Goal: Task Accomplishment & Management: Manage account settings

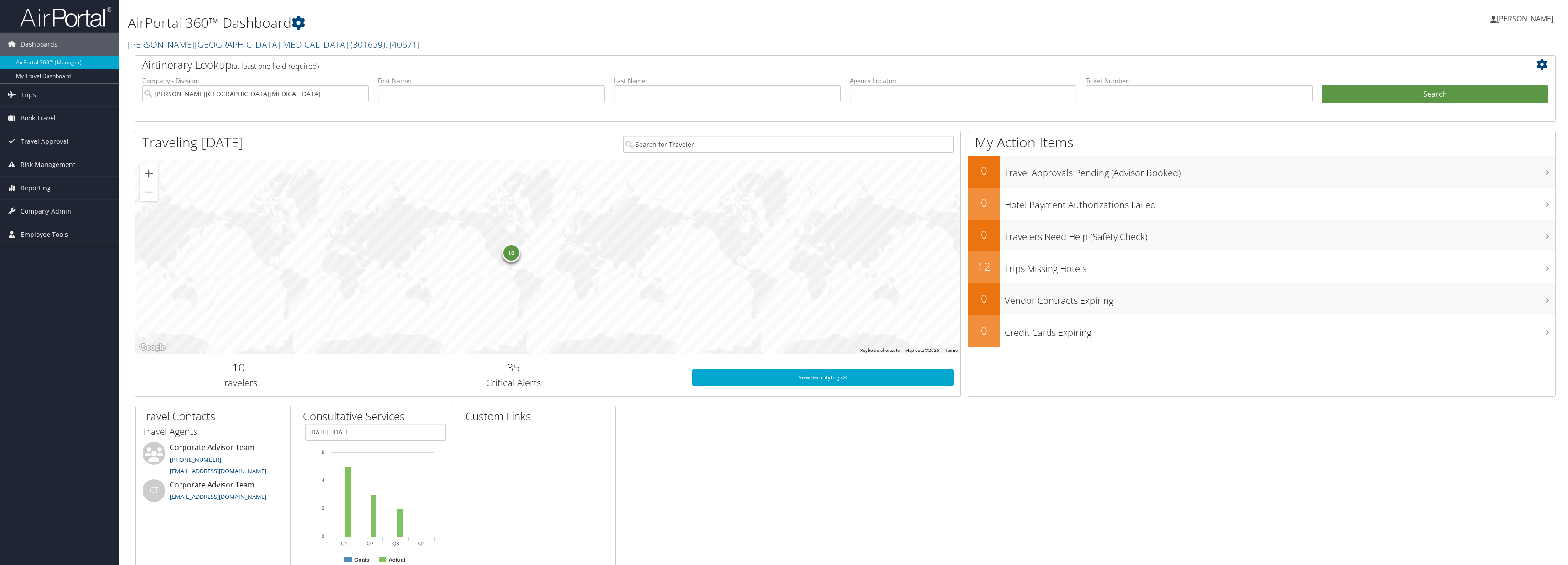
click at [1525, 23] on link "[PERSON_NAME]" at bounding box center [1526, 18] width 72 height 27
click at [1479, 150] on link "Sign Out" at bounding box center [1500, 149] width 102 height 16
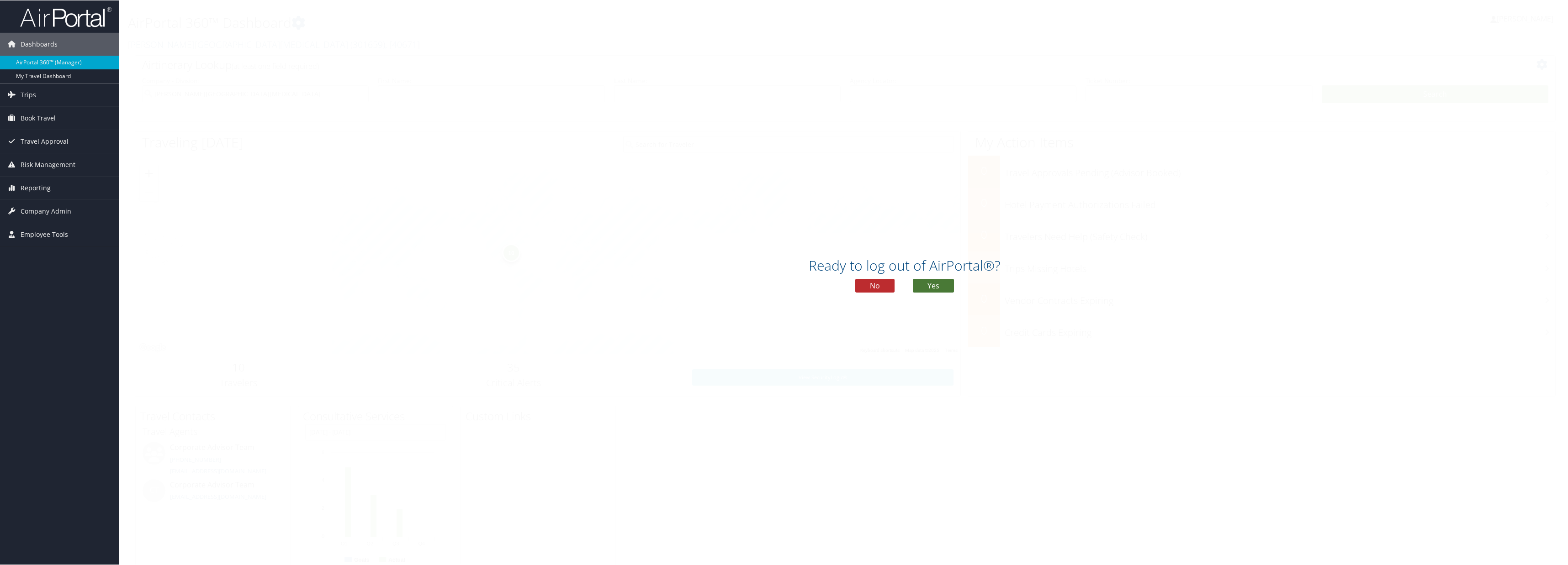
click at [919, 286] on button "Yes" at bounding box center [934, 285] width 41 height 14
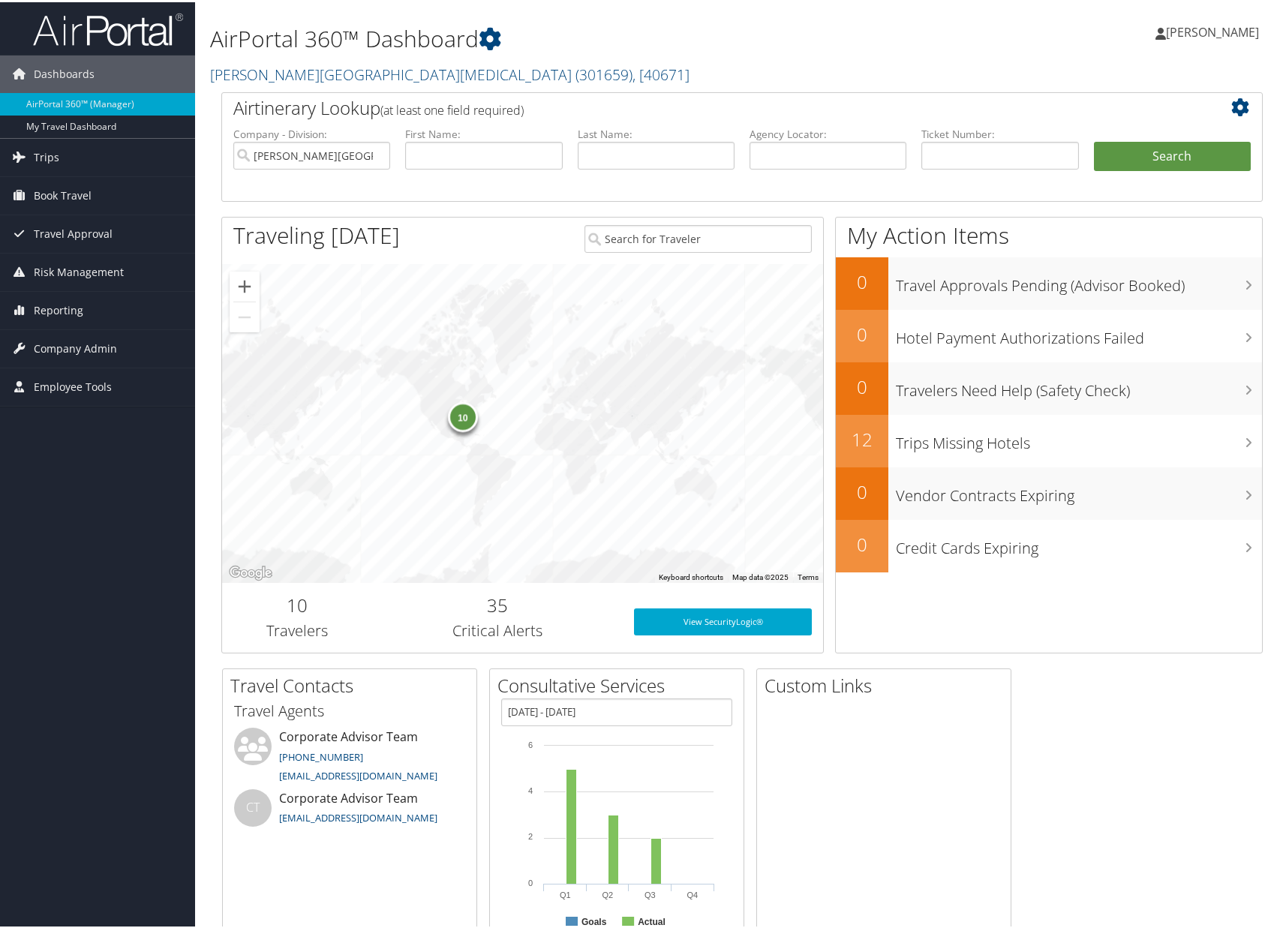
click at [1260, 203] on div "Airtinerary Lookup (at least one field required) Company - Division: Fred Hutch…" at bounding box center [742, 378] width 1064 height 576
click at [104, 348] on span "Company Admin" at bounding box center [75, 347] width 83 height 38
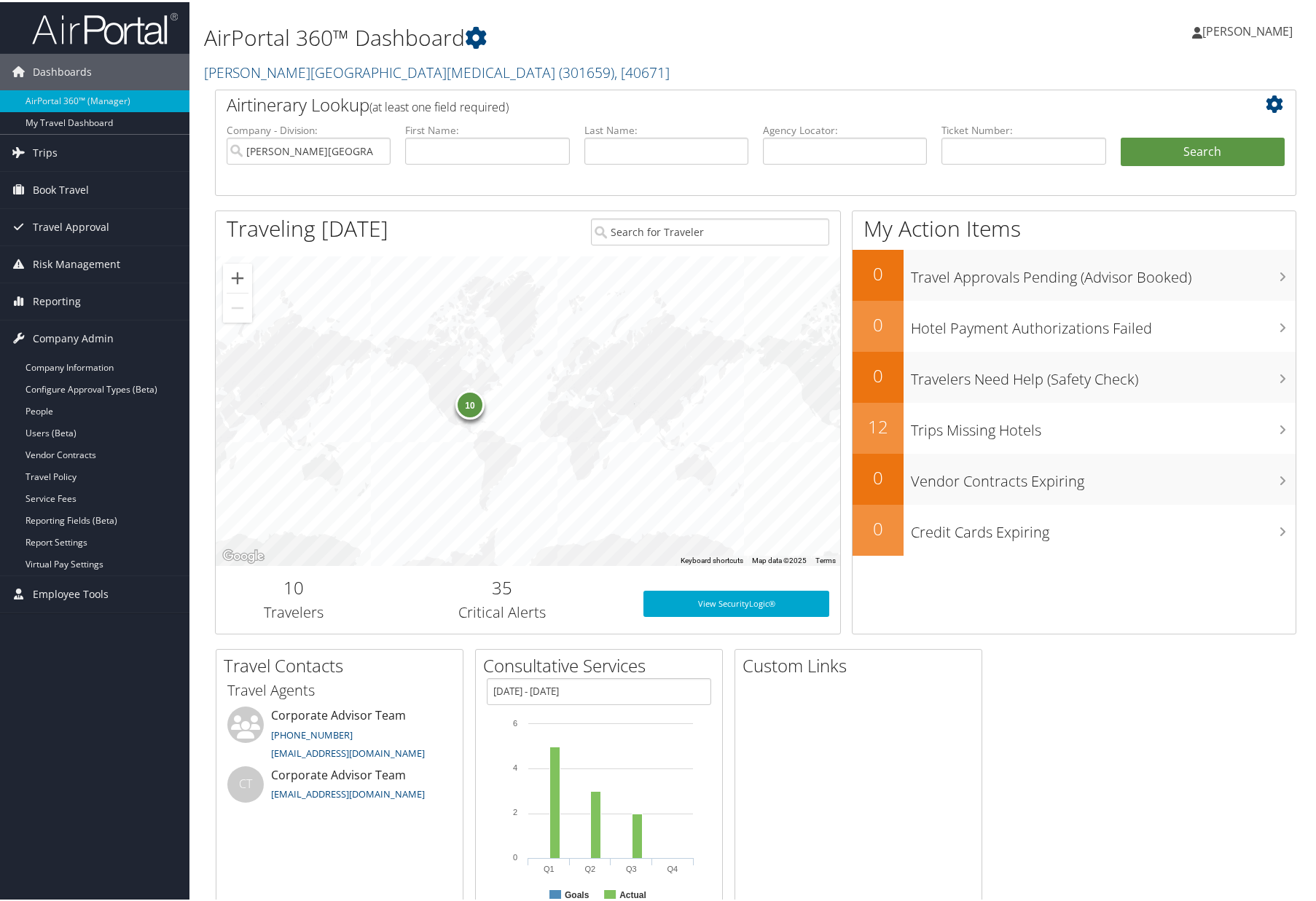
click at [720, 53] on div "AirPortal 360™ Dashboard Fred Hutchinson Cancer Center ( 301659 ) , [ 40671 ]" at bounding box center [571, 45] width 735 height 75
click at [483, 41] on icon at bounding box center [476, 36] width 22 height 22
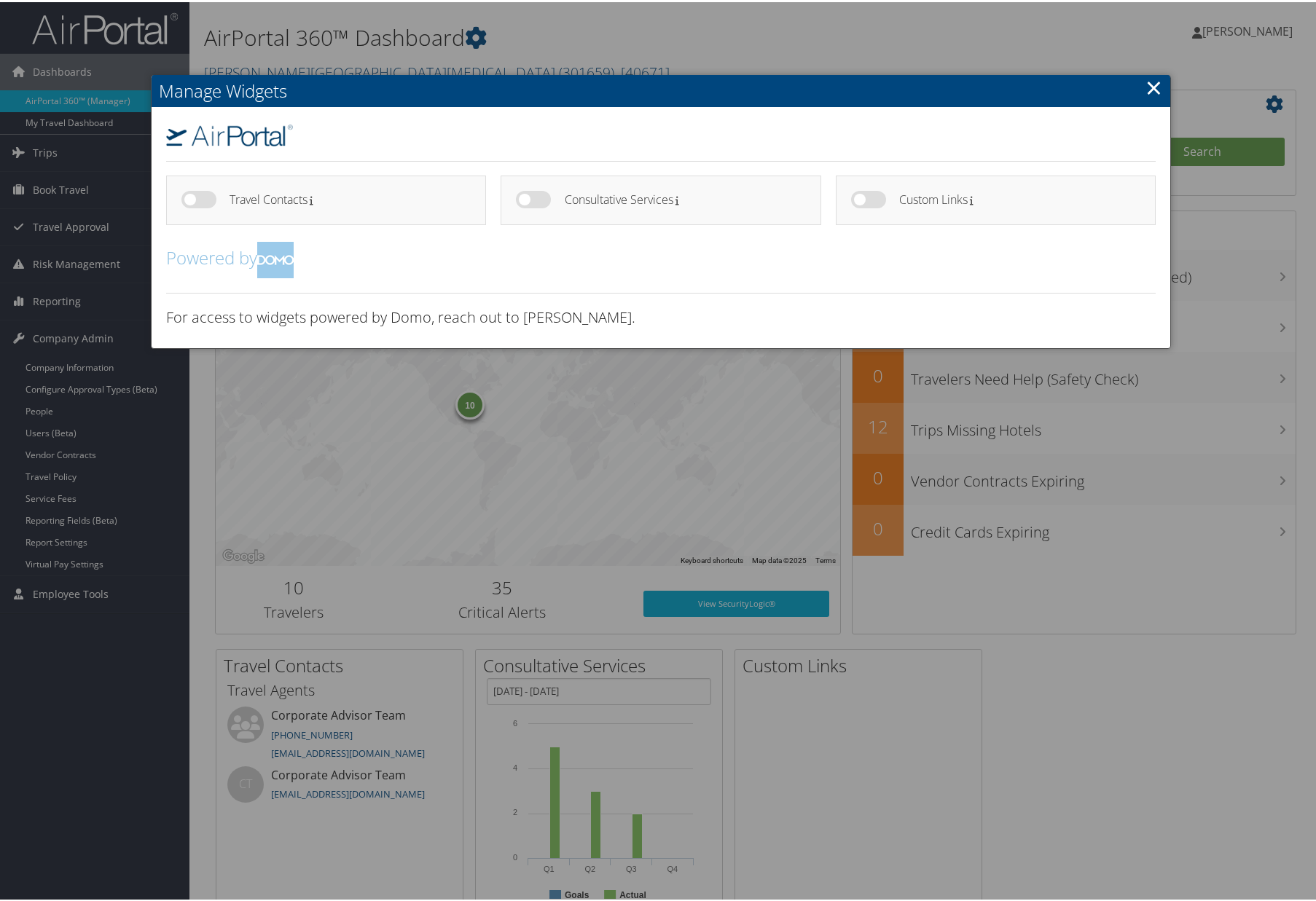
click at [1145, 86] on link "×" at bounding box center [1153, 85] width 16 height 29
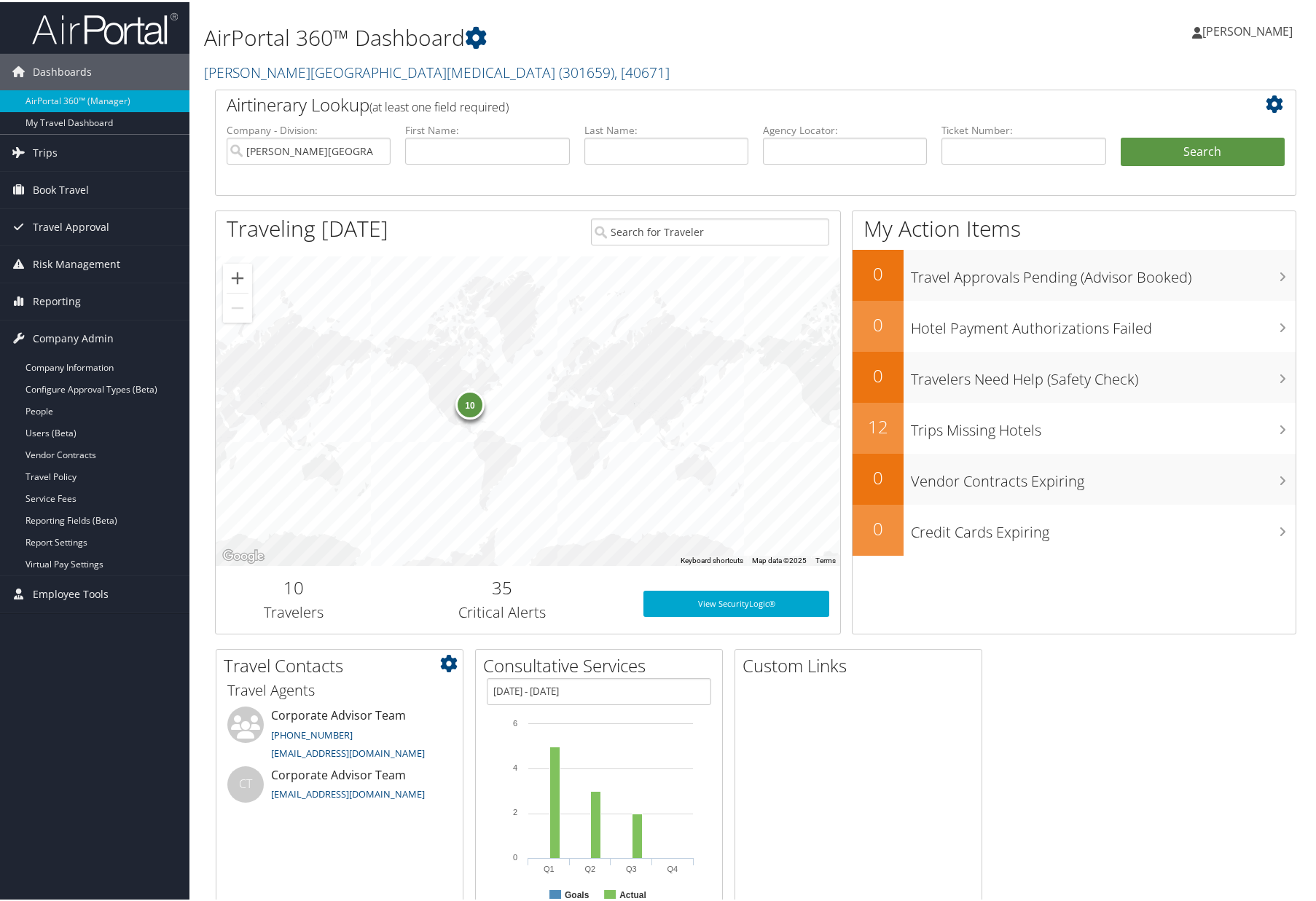
click at [453, 659] on icon at bounding box center [448, 662] width 17 height 17
click at [108, 713] on div "Dashboards AirPortal 360™ (Manager) My Travel Dashboard Trips Airtinerary® Look…" at bounding box center [661, 475] width 1322 height 950
click at [104, 370] on link "Company Information" at bounding box center [94, 366] width 189 height 22
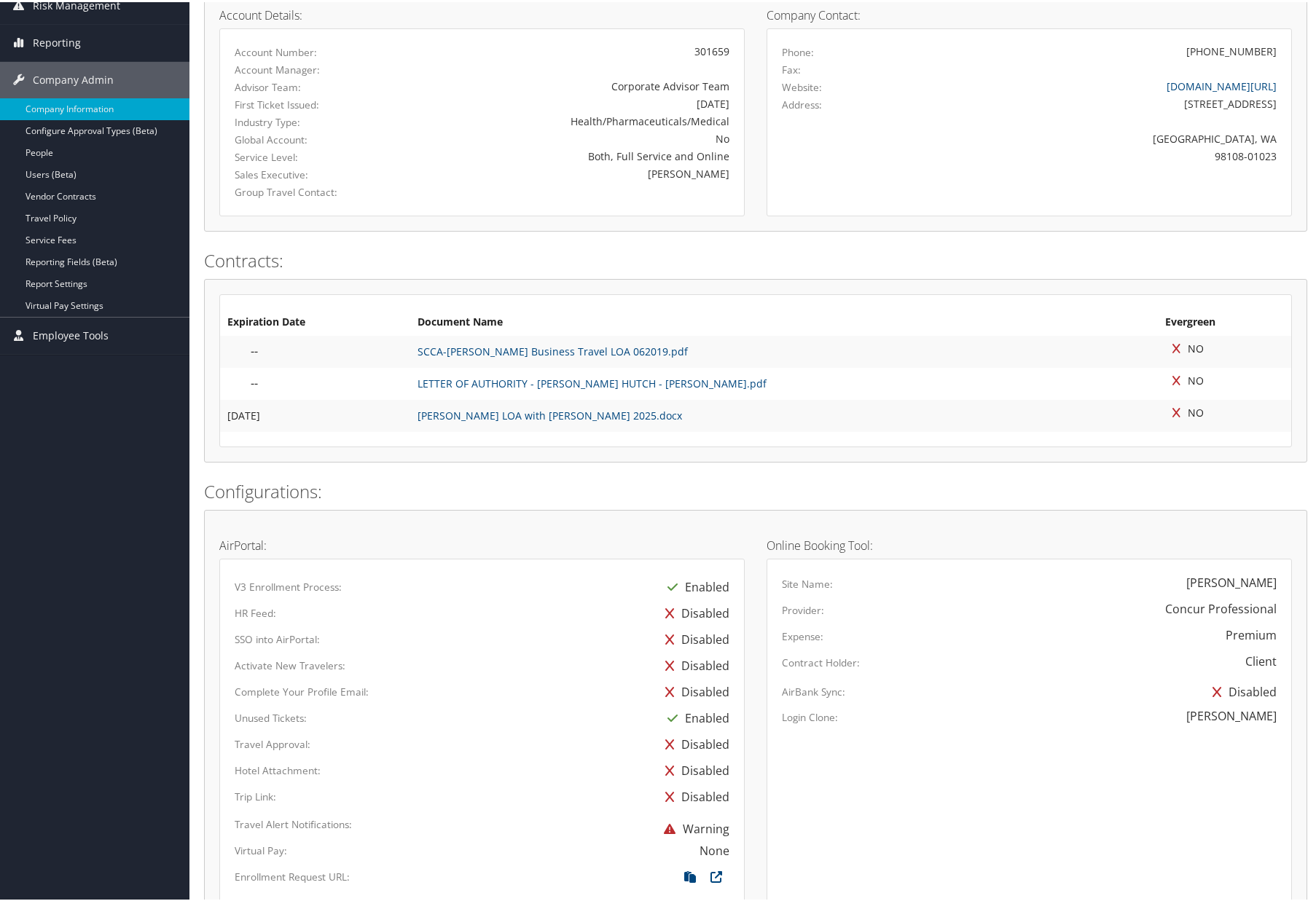
scroll to position [218, 0]
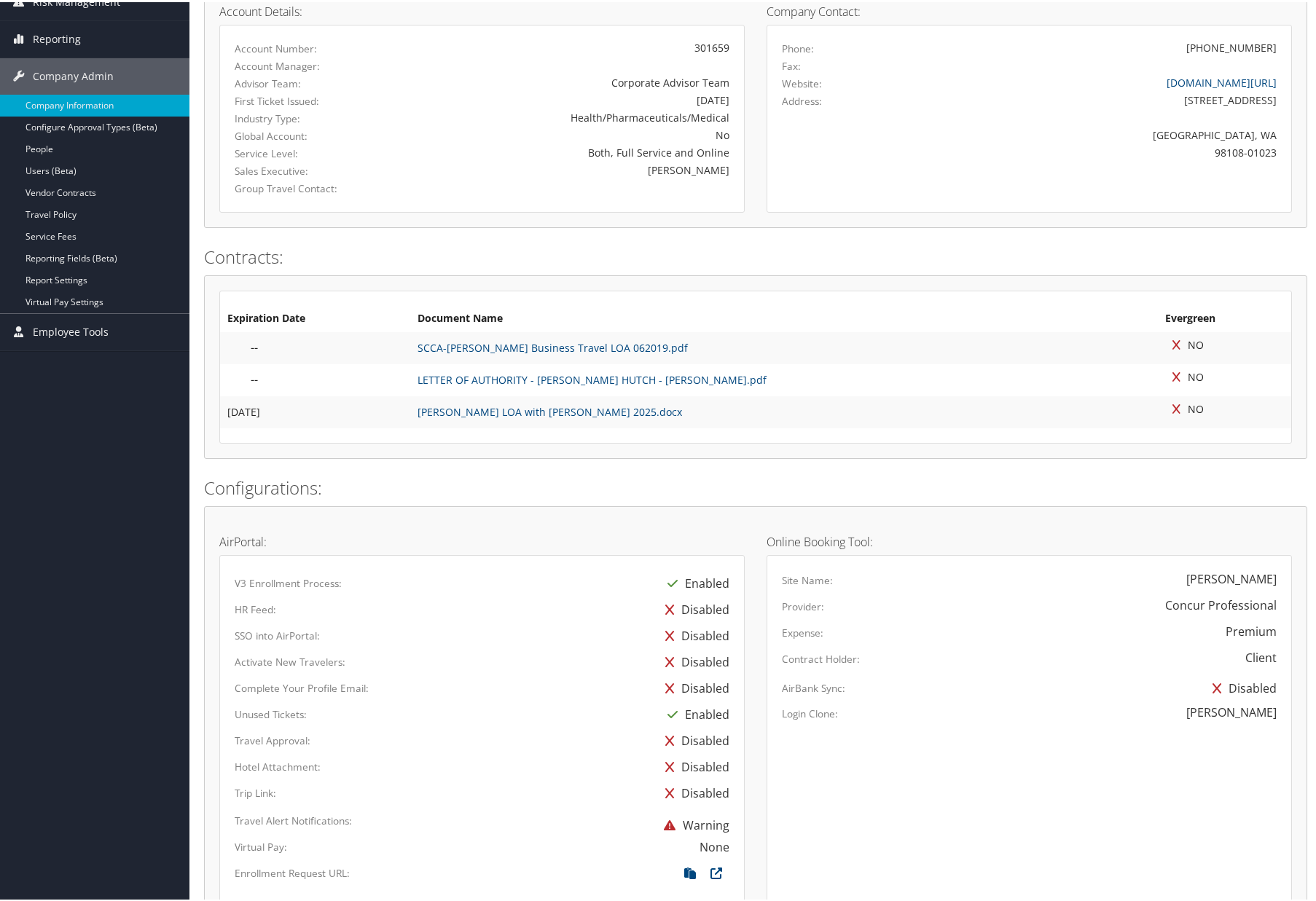
click at [710, 636] on div "Disabled" at bounding box center [694, 633] width 72 height 26
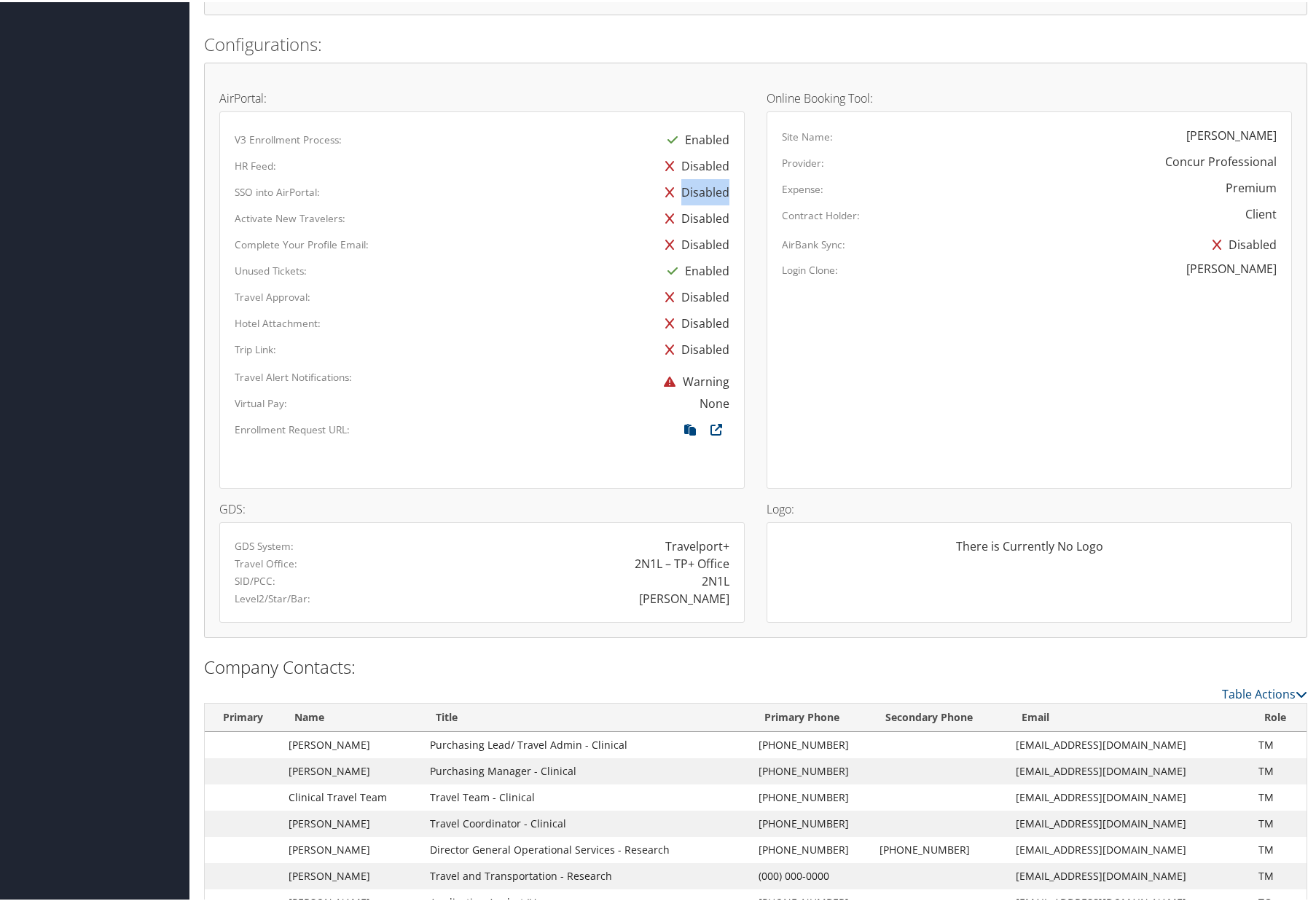
scroll to position [726, 0]
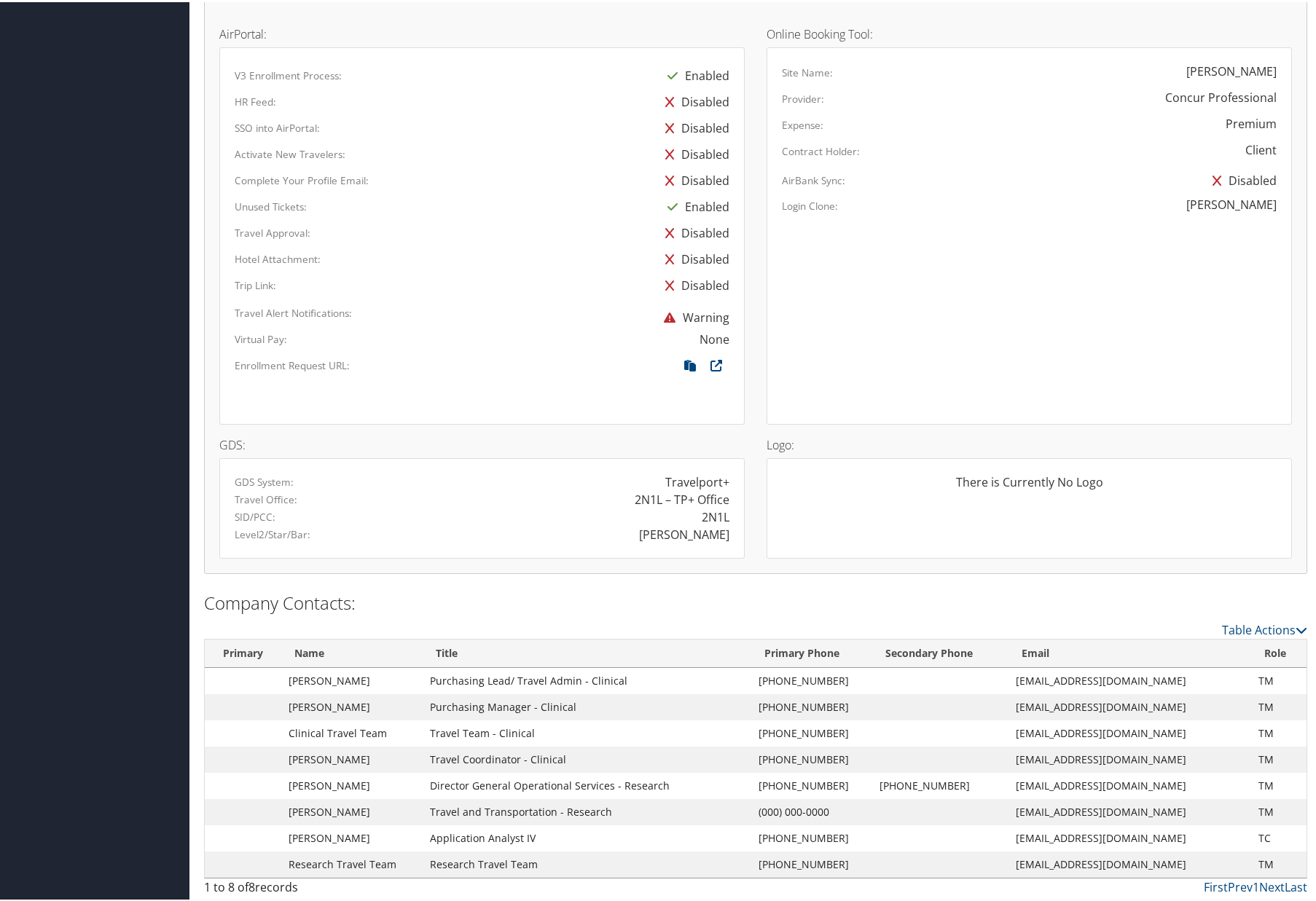
drag, startPoint x: 812, startPoint y: 826, endPoint x: 604, endPoint y: 830, distance: 208.0
drag, startPoint x: 604, startPoint y: 830, endPoint x: 200, endPoint y: 809, distance: 404.5
click at [200, 809] on div "Company Information Fred Hutchinson Cancer Center ( 301659 ) , [ 40671 ] Brett …" at bounding box center [755, 87] width 1132 height 1628
